Goal: Task Accomplishment & Management: Complete application form

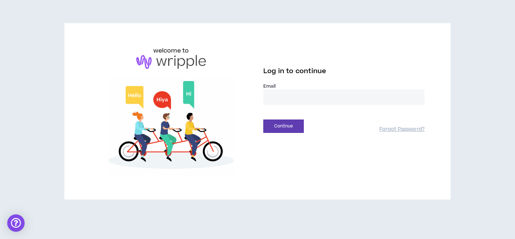
click at [321, 101] on input "email" at bounding box center [343, 97] width 161 height 16
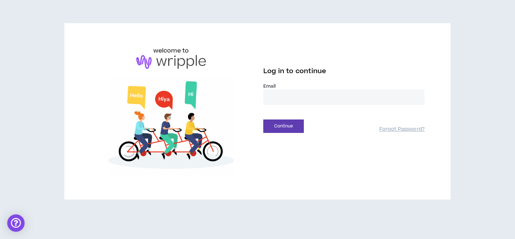
type input "**********"
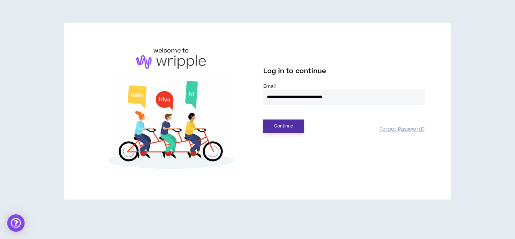
click at [301, 125] on button "Continue" at bounding box center [283, 125] width 41 height 13
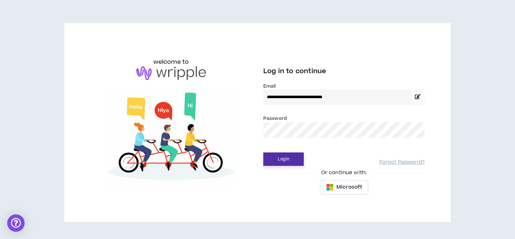
click at [294, 154] on button "Login" at bounding box center [283, 158] width 41 height 13
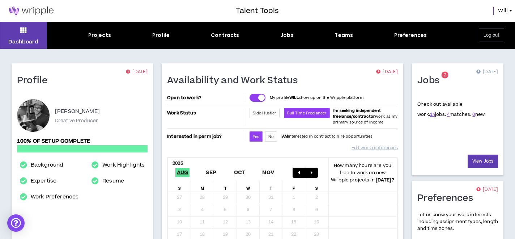
click at [430, 84] on h1 "Jobs" at bounding box center [430, 81] width 27 height 12
click at [447, 114] on span "4 matches." at bounding box center [459, 114] width 24 height 7
click at [447, 114] on link "4" at bounding box center [448, 114] width 3 height 7
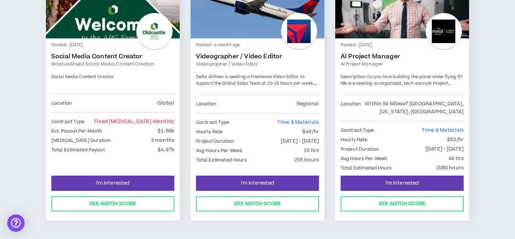
scroll to position [164, 0]
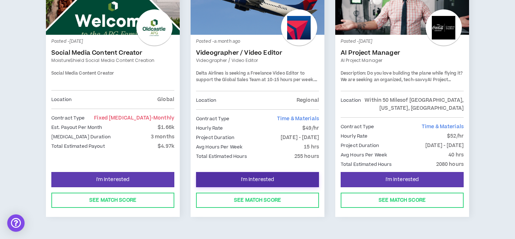
click at [274, 181] on span "I'm Interested" at bounding box center [258, 179] width 34 height 7
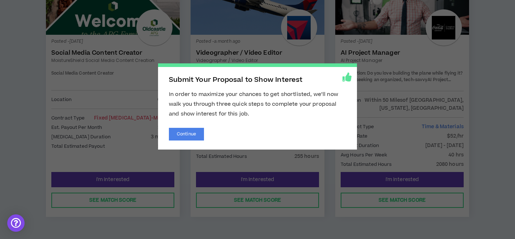
click at [275, 52] on span "Submit Your Proposal to Show Interest In order to maximize your chances to get …" at bounding box center [257, 119] width 515 height 239
click at [227, 26] on span "Submit Your Proposal to Show Interest In order to maximize your chances to get …" at bounding box center [257, 119] width 515 height 239
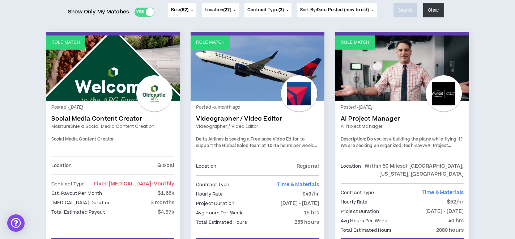
scroll to position [98, 0]
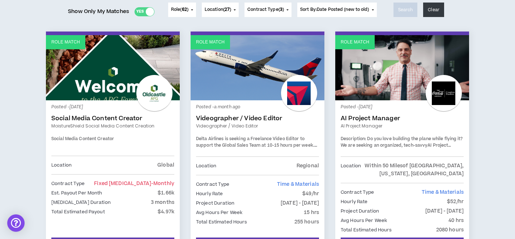
click at [222, 135] on div "Posted - a month ago Videographer / Video Editor Videographer / Video Editor De…" at bounding box center [257, 131] width 123 height 51
click at [224, 139] on span "Delta Airlines is seeking a Freelance Video Editor to support the Global Sales …" at bounding box center [255, 142] width 118 height 13
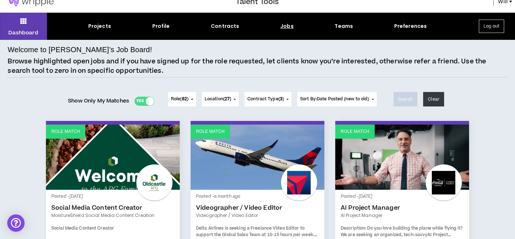
scroll to position [0, 0]
